Goal: Task Accomplishment & Management: Use online tool/utility

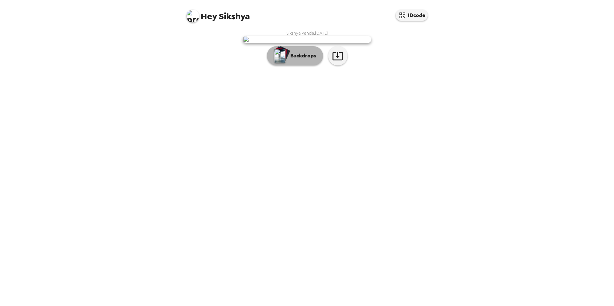
click at [302, 60] on p "Backdrops" at bounding box center [301, 56] width 29 height 8
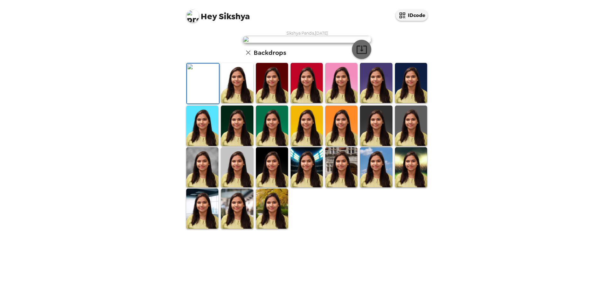
click at [358, 55] on icon "button" at bounding box center [361, 49] width 11 height 11
click at [509, 154] on div "Hey Sikshya IDcode Sikshya Panda , [DATE] Backdrops" at bounding box center [307, 153] width 614 height 306
